Goal: Check status: Check status

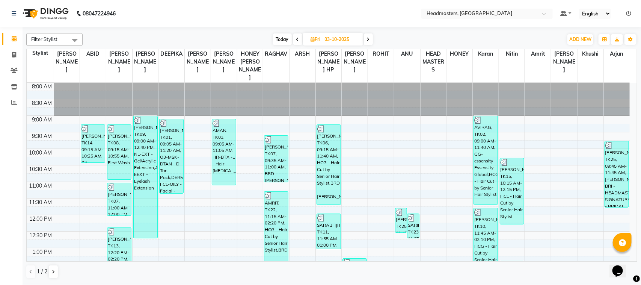
scroll to position [47, 0]
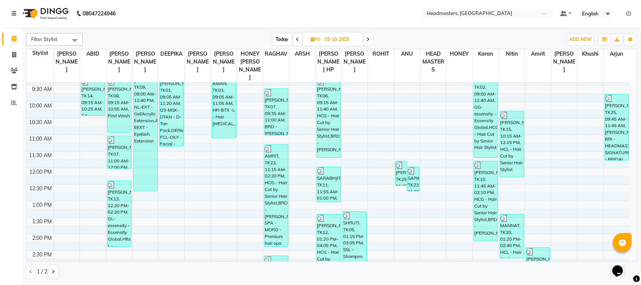
click at [370, 41] on icon at bounding box center [368, 39] width 3 height 5
type input "04-10-2025"
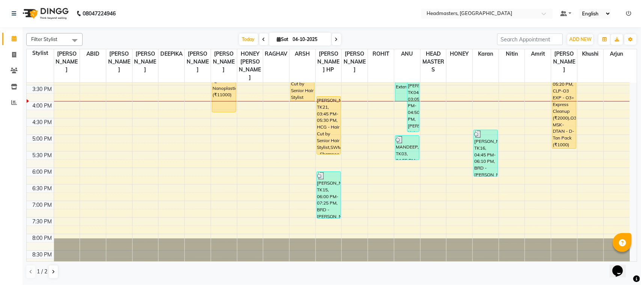
scroll to position [248, 0]
